Goal: Information Seeking & Learning: Learn about a topic

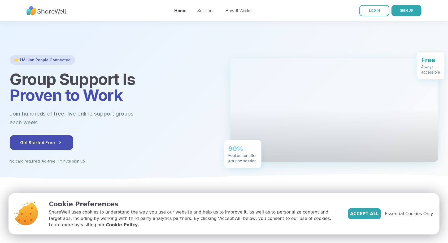
click at [365, 217] on span "Accept All" at bounding box center [364, 213] width 29 height 6
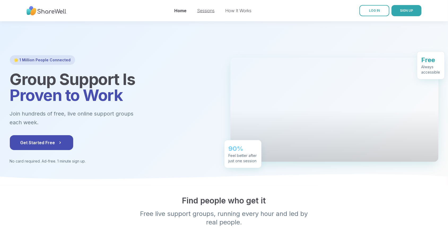
click at [204, 12] on link "Sessions" at bounding box center [205, 10] width 17 height 5
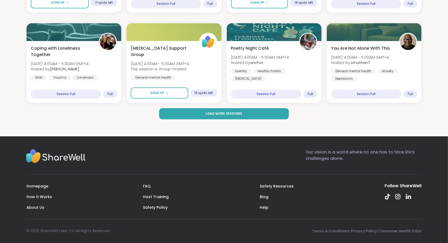
scroll to position [776, 0]
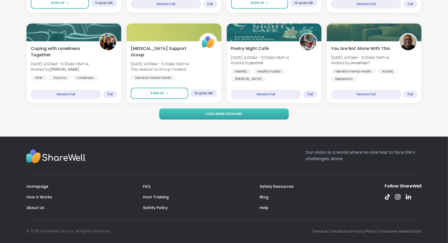
click at [185, 116] on button "Load more sessions" at bounding box center [223, 113] width 129 height 11
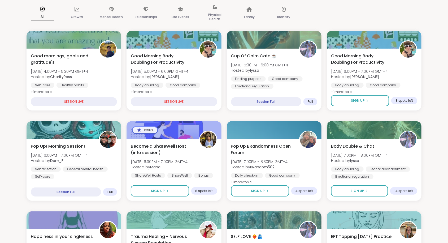
scroll to position [0, 0]
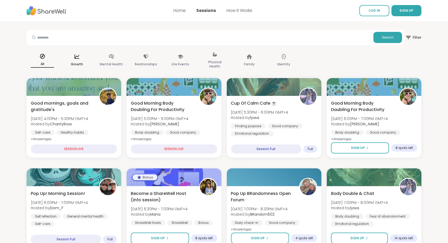
click at [80, 58] on div "Growth" at bounding box center [77, 60] width 32 height 27
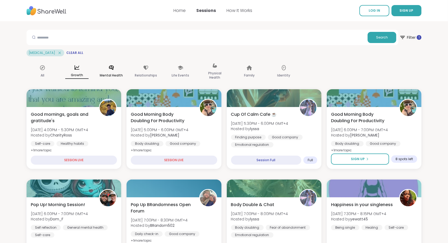
click at [110, 74] on p "Mental Health" at bounding box center [111, 75] width 23 height 6
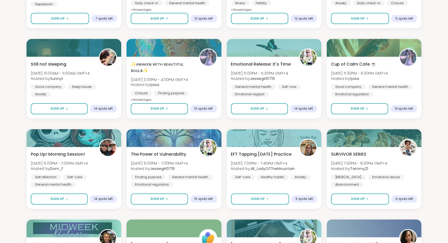
scroll to position [593, 0]
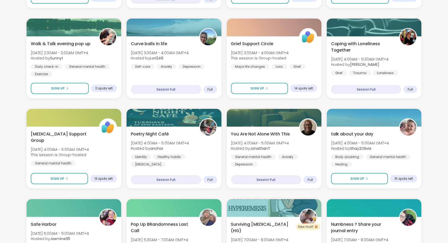
scroll to position [341, 0]
click at [13, 112] on section "Search Filter 1 Mental Health Clear All All Growth Mental Health Relationships …" at bounding box center [224, 122] width 448 height 885
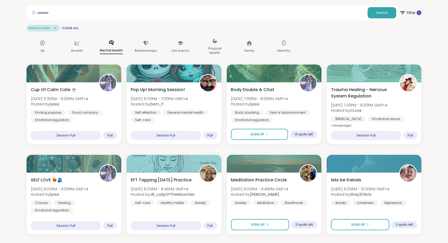
scroll to position [0, 0]
